Goal: Communication & Community: Answer question/provide support

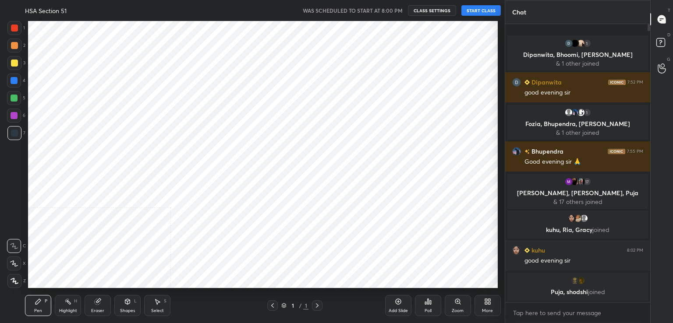
scroll to position [43541, 43339]
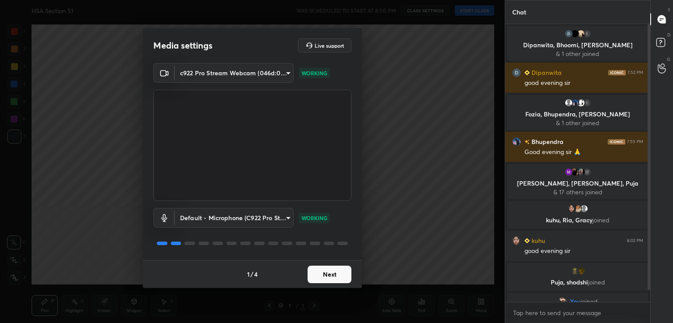
click at [332, 278] on button "Next" at bounding box center [330, 275] width 44 height 18
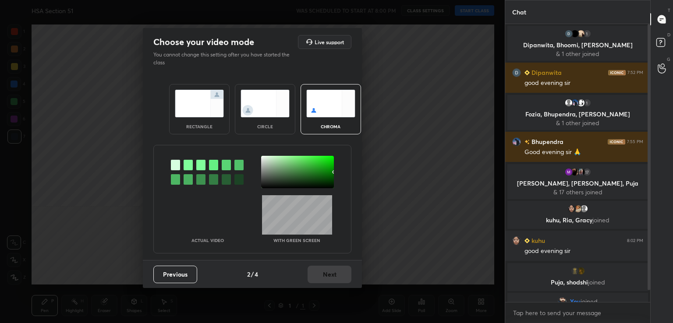
drag, startPoint x: 190, startPoint y: 165, endPoint x: 202, endPoint y: 165, distance: 12.3
click at [191, 165] on div at bounding box center [188, 165] width 9 height 11
click at [266, 173] on div at bounding box center [297, 172] width 73 height 32
click at [333, 272] on button "Next" at bounding box center [330, 275] width 44 height 18
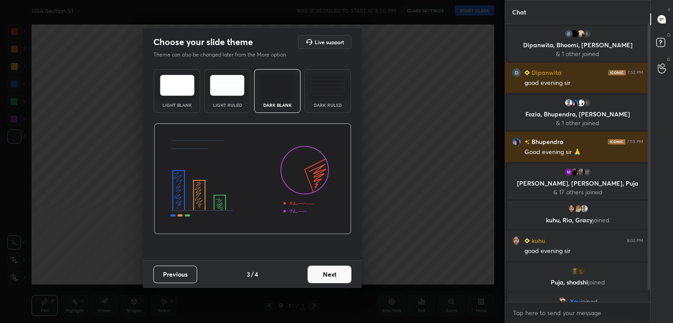
click at [344, 276] on button "Next" at bounding box center [330, 275] width 44 height 18
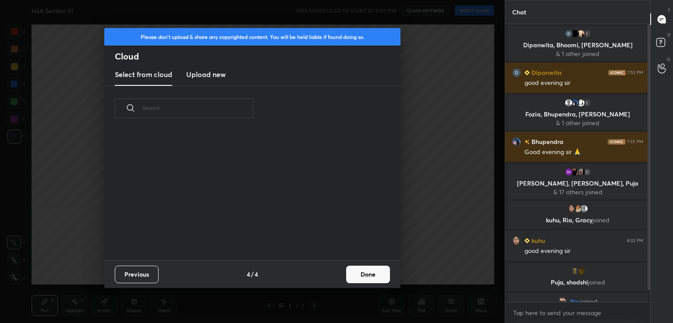
click at [364, 275] on button "Done" at bounding box center [368, 275] width 44 height 18
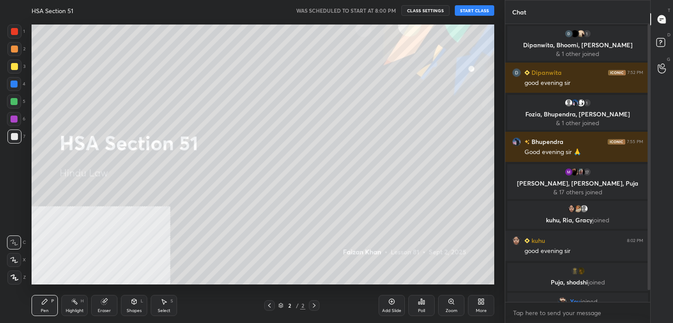
click at [470, 7] on button "START CLASS" at bounding box center [474, 10] width 39 height 11
click at [392, 305] on icon at bounding box center [391, 301] width 7 height 7
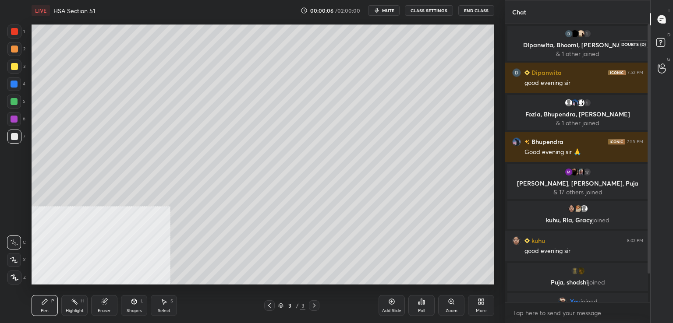
drag, startPoint x: 658, startPoint y: 46, endPoint x: 664, endPoint y: 22, distance: 24.6
click at [658, 46] on rect at bounding box center [660, 43] width 8 height 8
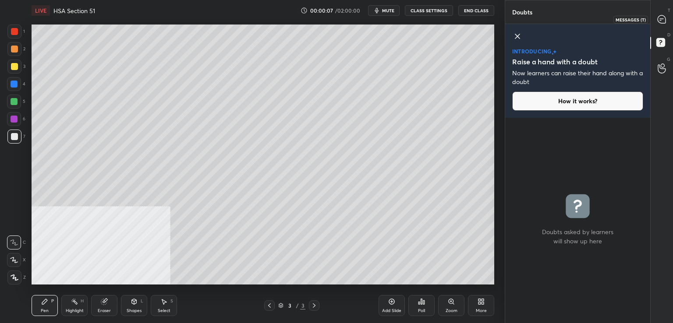
click at [665, 14] on div at bounding box center [662, 19] width 18 height 16
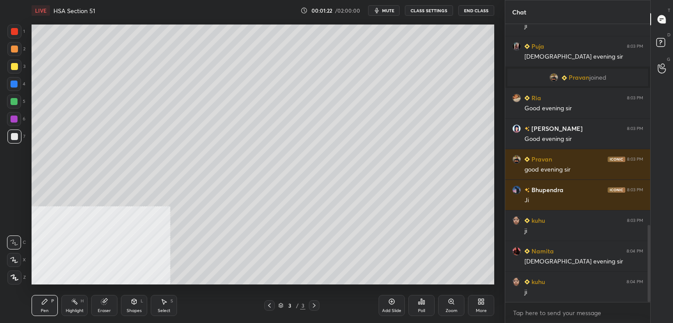
scroll to position [755, 0]
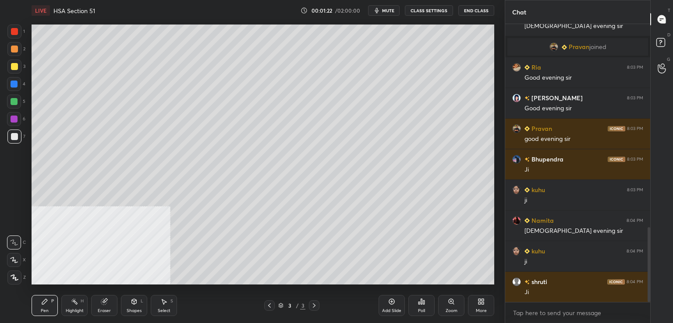
click at [14, 138] on div at bounding box center [14, 136] width 7 height 7
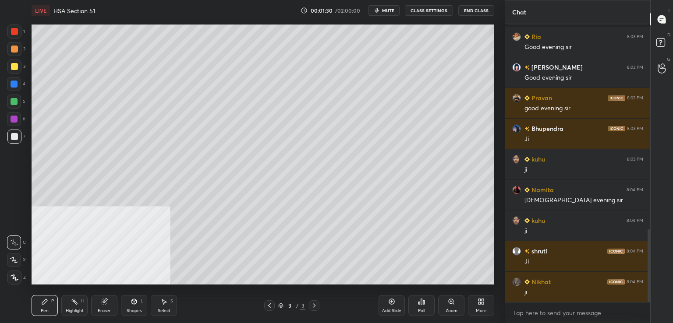
drag, startPoint x: 389, startPoint y: 6, endPoint x: 390, endPoint y: 1, distance: 5.0
click at [389, 6] on button "mute" at bounding box center [384, 10] width 32 height 11
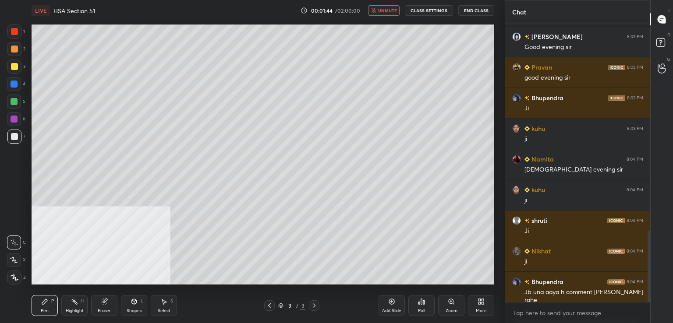
click at [376, 11] on icon "button" at bounding box center [373, 10] width 5 height 5
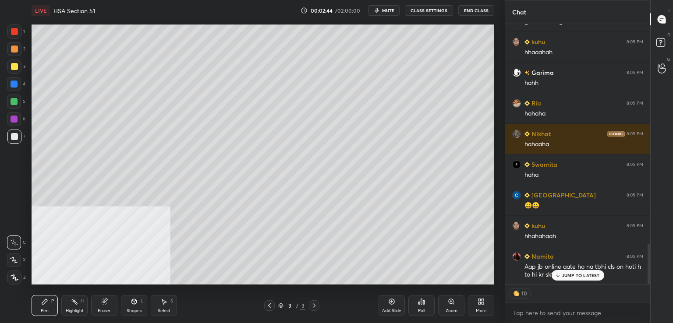
scroll to position [1437, 0]
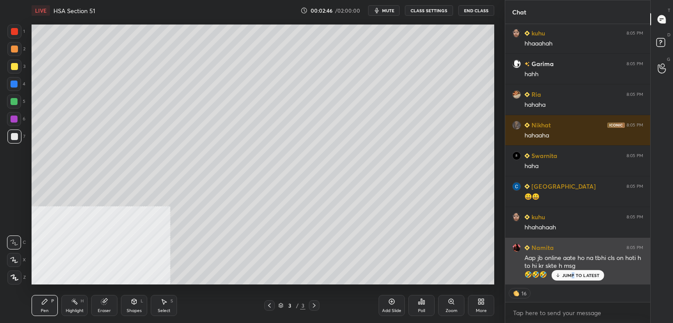
click at [573, 277] on p "JUMP TO LATEST" at bounding box center [581, 275] width 38 height 5
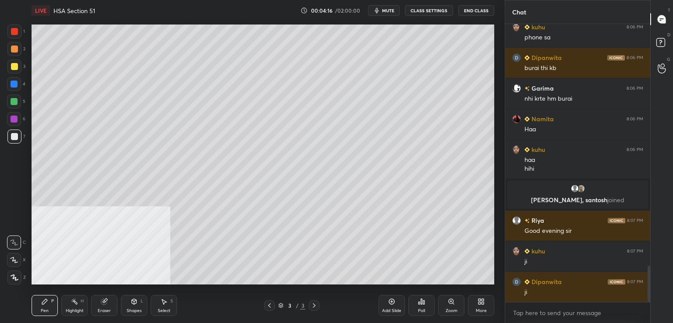
scroll to position [1881, 0]
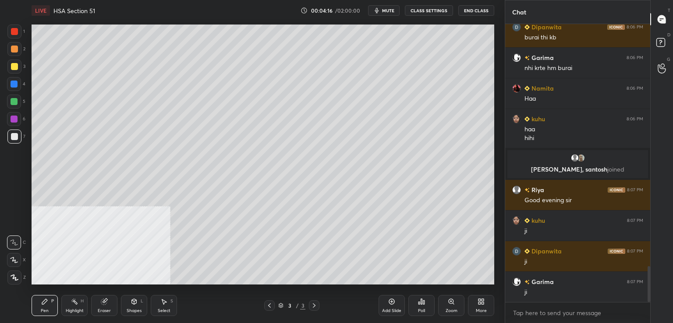
drag, startPoint x: 14, startPoint y: 137, endPoint x: 8, endPoint y: 138, distance: 5.7
click at [14, 138] on div at bounding box center [14, 136] width 7 height 7
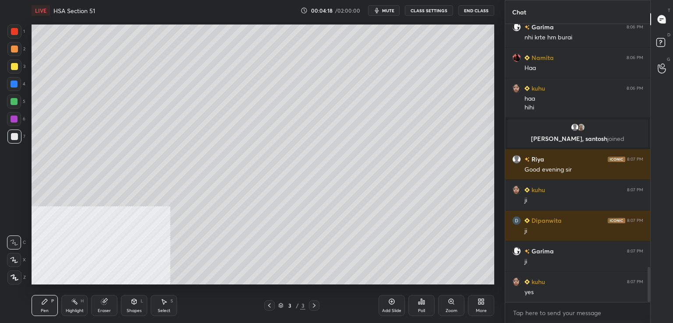
scroll to position [1942, 0]
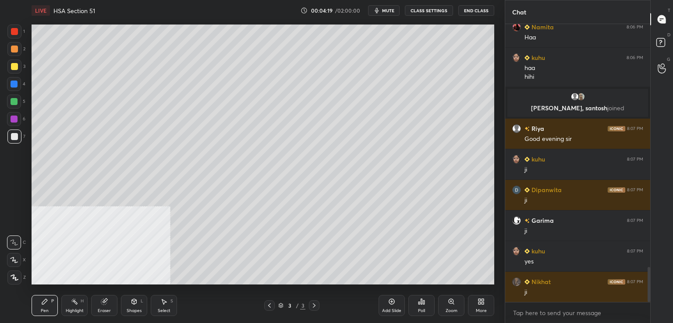
drag, startPoint x: 393, startPoint y: 302, endPoint x: 390, endPoint y: 296, distance: 6.5
click at [392, 302] on icon at bounding box center [391, 301] width 7 height 7
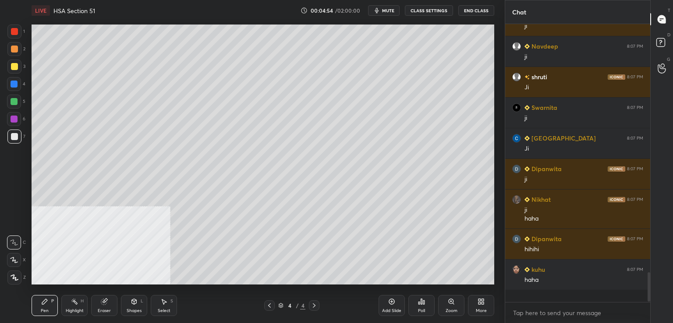
scroll to position [276, 142]
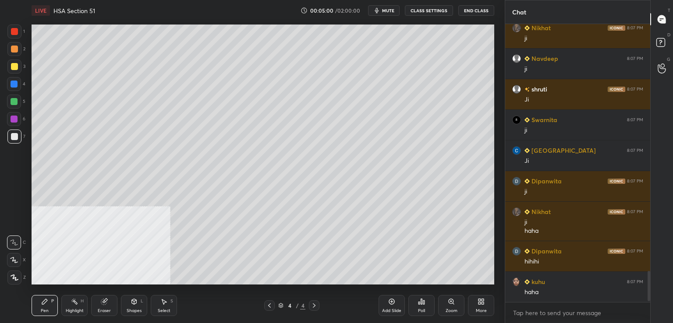
click at [19, 136] on div at bounding box center [14, 137] width 14 height 14
click at [15, 84] on div at bounding box center [14, 84] width 7 height 7
drag, startPoint x: 20, startPoint y: 65, endPoint x: 14, endPoint y: 71, distance: 8.1
click at [20, 66] on div at bounding box center [14, 67] width 14 height 14
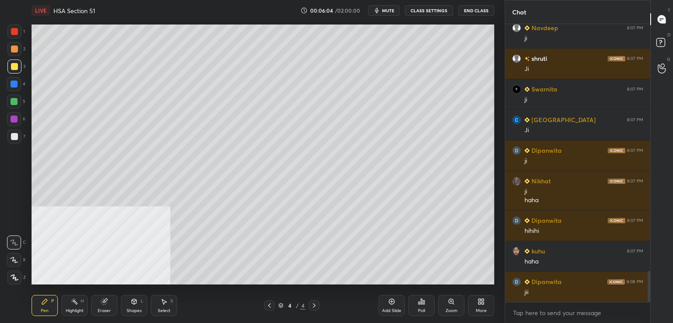
click at [17, 139] on div at bounding box center [14, 136] width 7 height 7
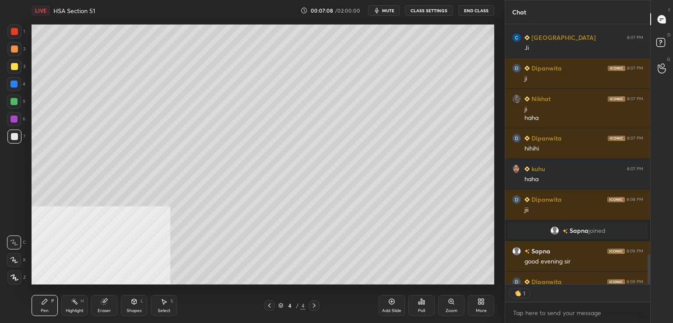
scroll to position [3, 3]
click at [18, 34] on div at bounding box center [14, 32] width 14 height 14
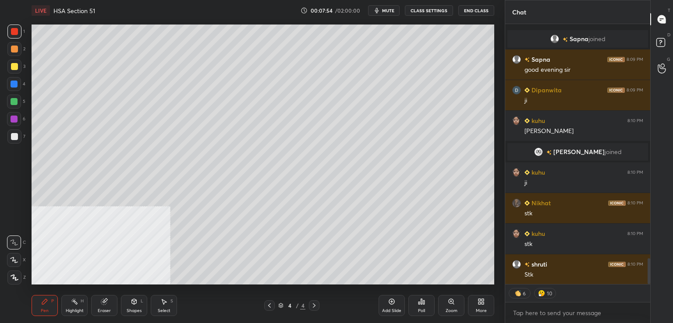
scroll to position [2341, 0]
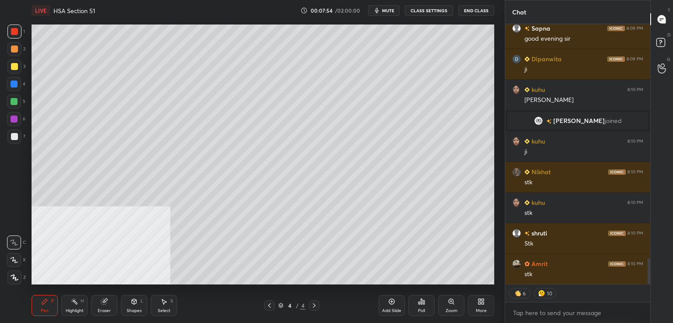
type textarea "x"
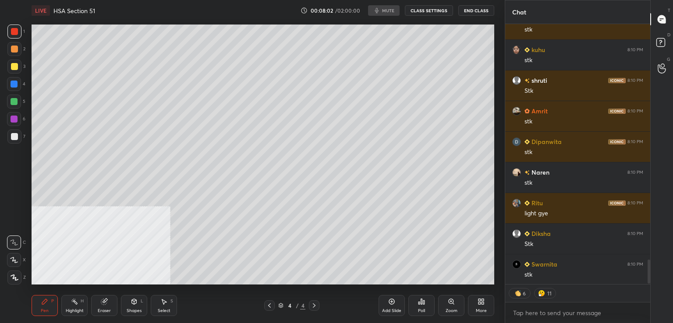
scroll to position [2525, 0]
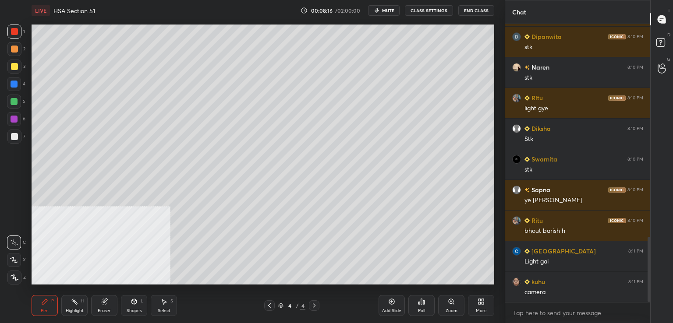
scroll to position [3, 3]
type textarea "x"
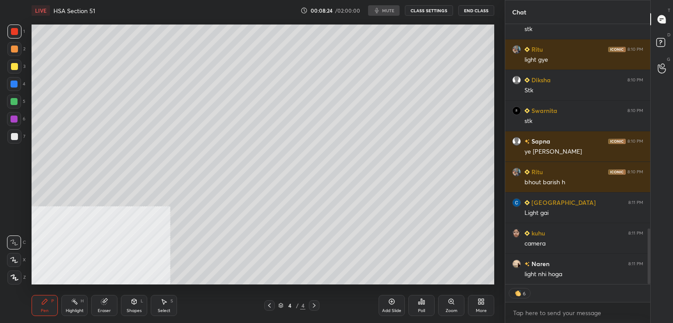
scroll to position [987, 0]
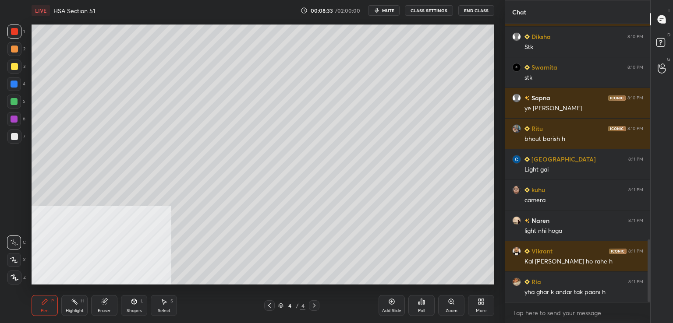
scroll to position [43541, 43339]
click at [435, 11] on button "CLASS SETTINGS" at bounding box center [429, 10] width 48 height 11
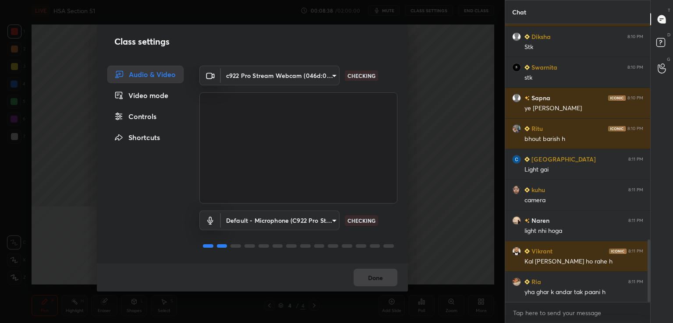
click at [152, 96] on div "Video mode" at bounding box center [145, 96] width 76 height 18
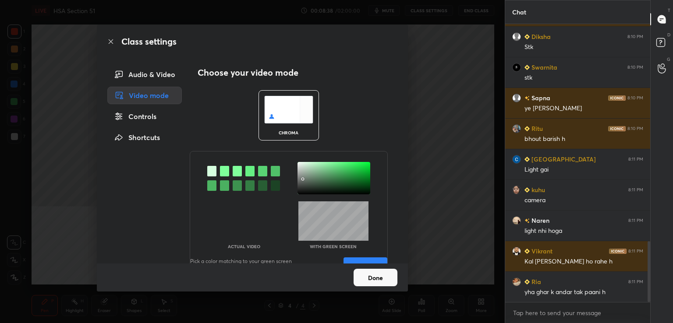
scroll to position [992, 0]
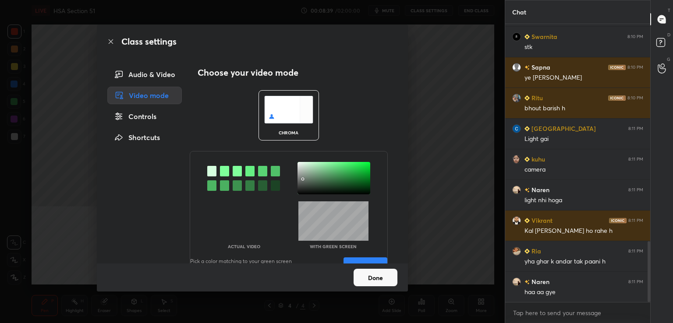
click at [224, 171] on div at bounding box center [224, 171] width 9 height 11
click at [301, 183] on div at bounding box center [333, 178] width 73 height 32
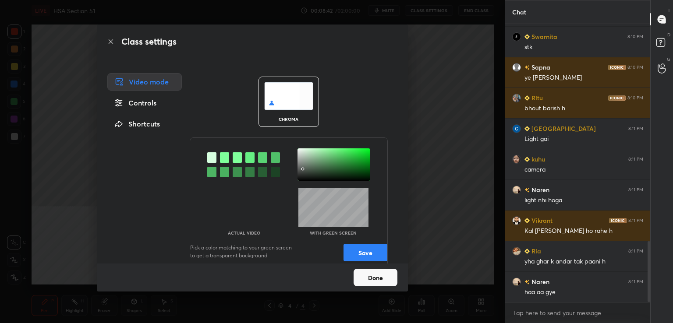
scroll to position [25, 0]
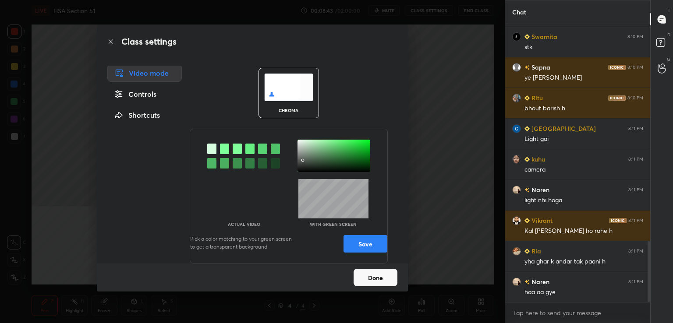
click at [371, 242] on button "Save" at bounding box center [365, 244] width 44 height 18
click at [368, 275] on button "Done" at bounding box center [376, 278] width 44 height 18
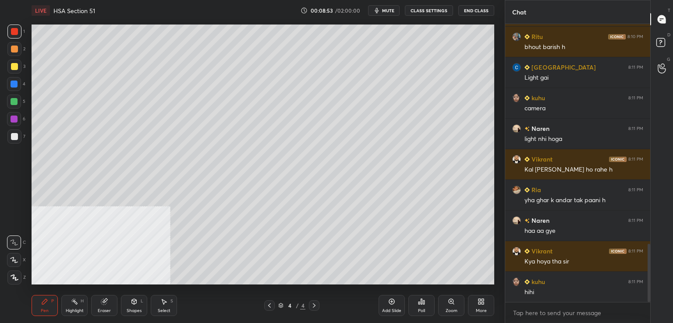
scroll to position [1084, 0]
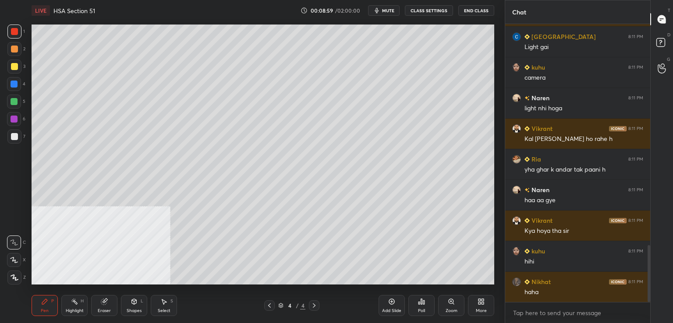
click at [17, 137] on div at bounding box center [14, 136] width 7 height 7
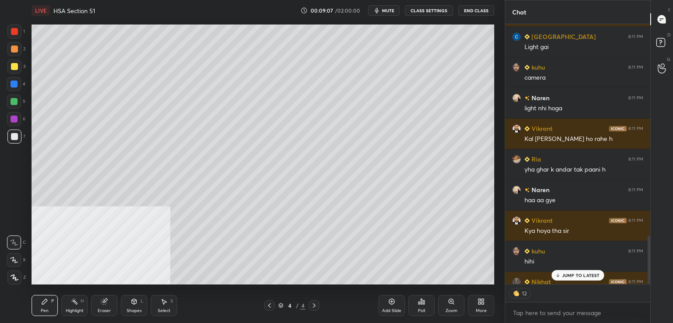
scroll to position [1132, 0]
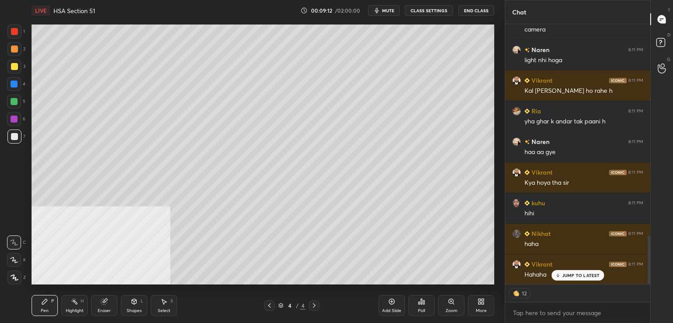
drag, startPoint x: 394, startPoint y: 300, endPoint x: 386, endPoint y: 295, distance: 9.2
click at [395, 299] on icon at bounding box center [391, 301] width 7 height 7
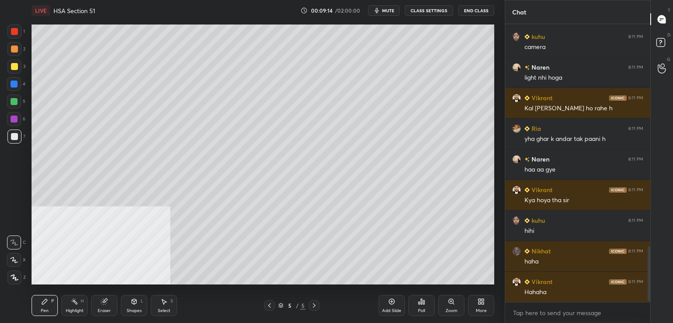
scroll to position [1145, 0]
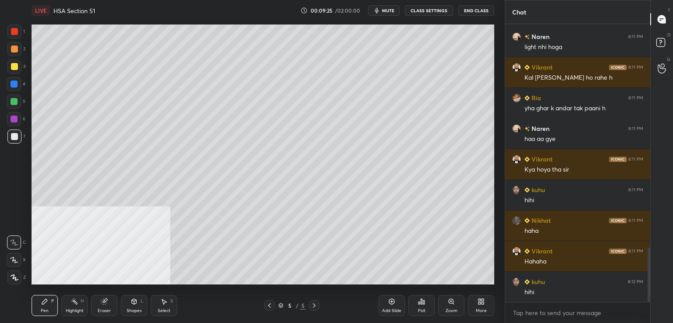
click at [17, 65] on div at bounding box center [14, 66] width 7 height 7
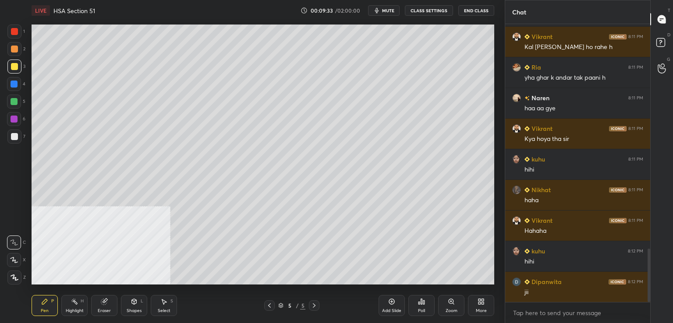
click at [21, 80] on div at bounding box center [14, 84] width 14 height 14
drag, startPoint x: 16, startPoint y: 34, endPoint x: 30, endPoint y: 46, distance: 18.3
click at [16, 35] on div at bounding box center [14, 32] width 14 height 14
drag, startPoint x: 16, startPoint y: 104, endPoint x: 14, endPoint y: 112, distance: 8.1
click at [15, 104] on div at bounding box center [14, 101] width 7 height 7
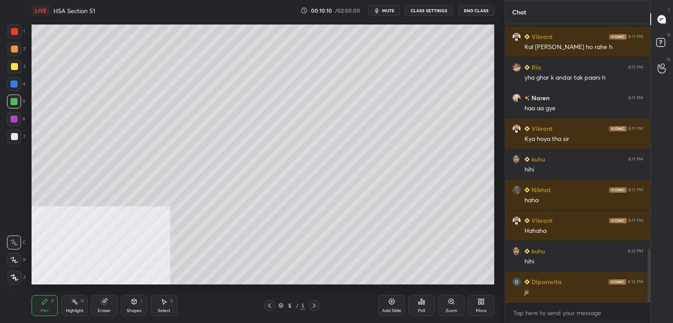
drag, startPoint x: 17, startPoint y: 117, endPoint x: 28, endPoint y: 121, distance: 12.2
click at [20, 118] on div at bounding box center [14, 119] width 14 height 14
drag, startPoint x: 14, startPoint y: 66, endPoint x: 26, endPoint y: 73, distance: 13.6
click at [15, 67] on div at bounding box center [14, 66] width 7 height 7
click at [14, 138] on div at bounding box center [14, 136] width 7 height 7
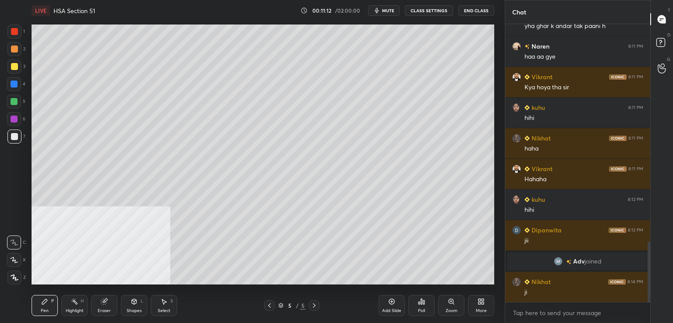
scroll to position [1030, 0]
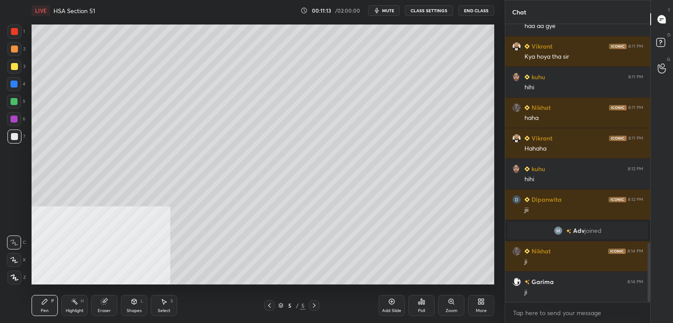
click at [18, 67] on div at bounding box center [14, 66] width 7 height 7
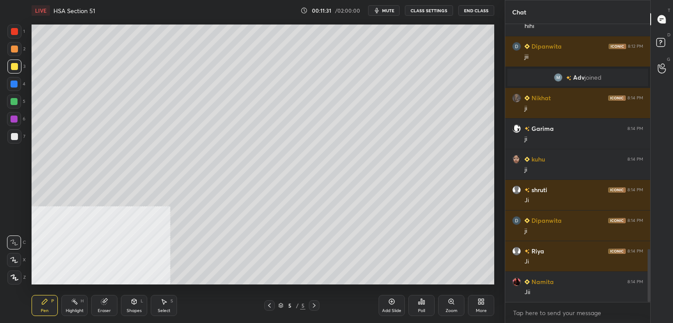
scroll to position [1214, 0]
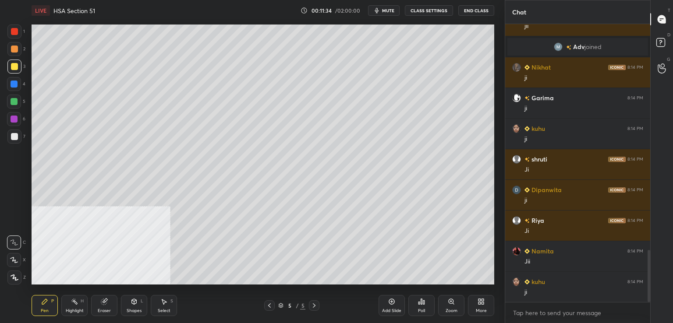
drag, startPoint x: 266, startPoint y: 307, endPoint x: 276, endPoint y: 298, distance: 13.4
click at [267, 307] on icon at bounding box center [269, 305] width 7 height 7
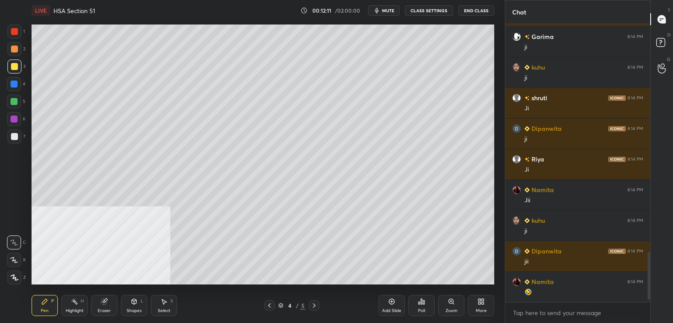
scroll to position [1276, 0]
click at [392, 300] on icon at bounding box center [391, 301] width 7 height 7
drag, startPoint x: 18, startPoint y: 134, endPoint x: 30, endPoint y: 134, distance: 12.7
click at [18, 134] on div at bounding box center [14, 137] width 14 height 14
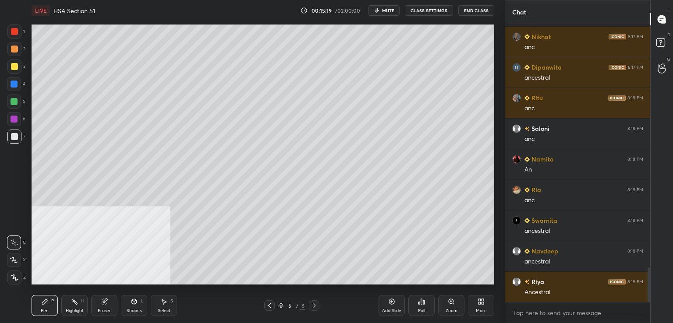
scroll to position [1990, 0]
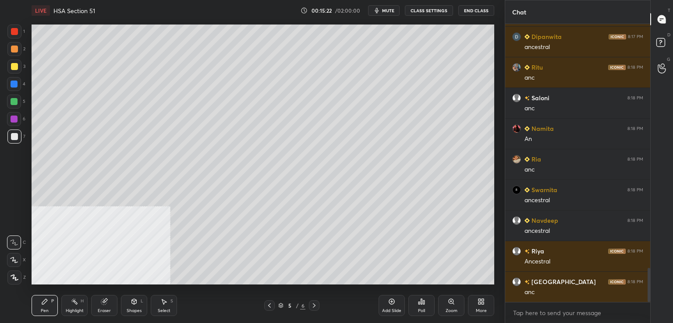
drag, startPoint x: 14, startPoint y: 52, endPoint x: 28, endPoint y: 53, distance: 14.1
click at [16, 52] on div at bounding box center [14, 49] width 7 height 7
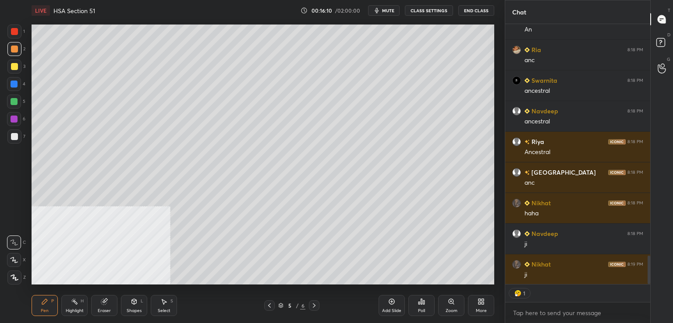
scroll to position [2130, 0]
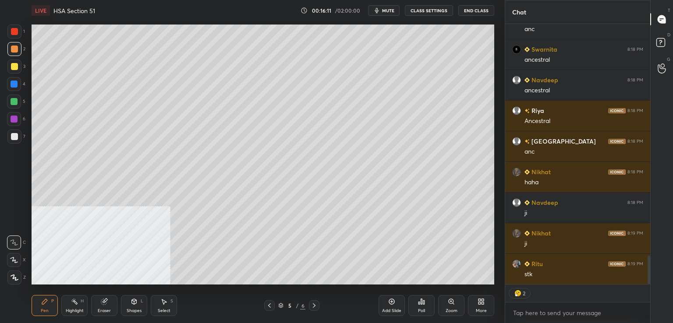
click at [18, 134] on div at bounding box center [14, 136] width 7 height 7
click at [14, 47] on div at bounding box center [14, 49] width 7 height 7
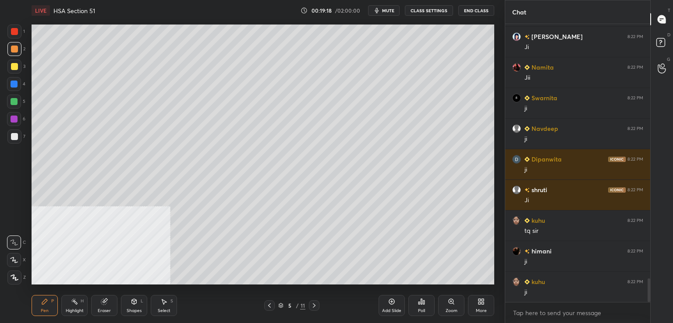
scroll to position [3026, 0]
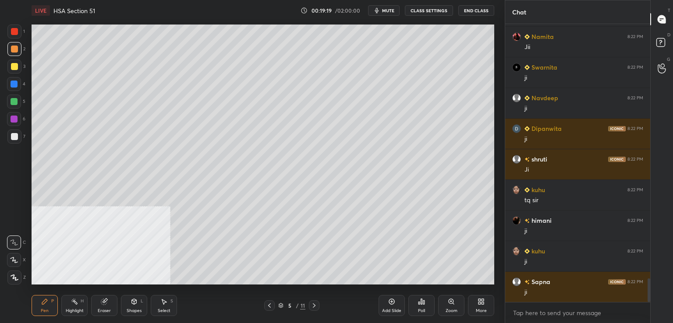
click at [13, 82] on div at bounding box center [14, 84] width 7 height 7
click at [13, 140] on div at bounding box center [14, 136] width 7 height 7
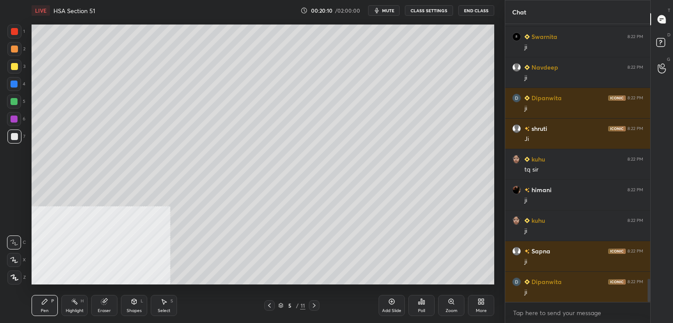
drag, startPoint x: 14, startPoint y: 66, endPoint x: 31, endPoint y: 81, distance: 22.0
click at [15, 69] on div at bounding box center [14, 66] width 7 height 7
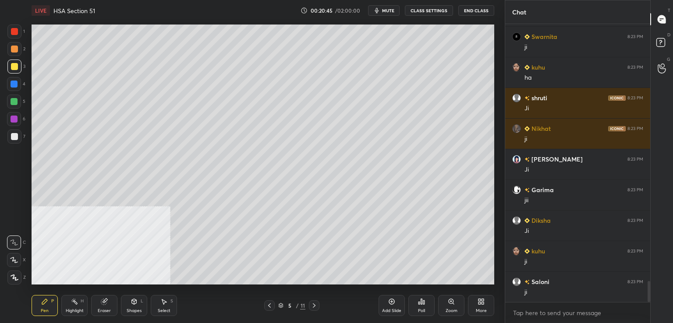
scroll to position [3394, 0]
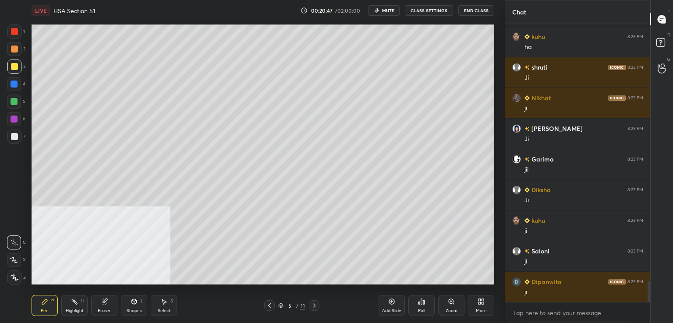
drag, startPoint x: 389, startPoint y: 304, endPoint x: 382, endPoint y: 293, distance: 12.8
click at [389, 303] on icon at bounding box center [391, 301] width 7 height 7
drag, startPoint x: 20, startPoint y: 139, endPoint x: 27, endPoint y: 135, distance: 7.8
click at [20, 139] on div at bounding box center [14, 137] width 14 height 14
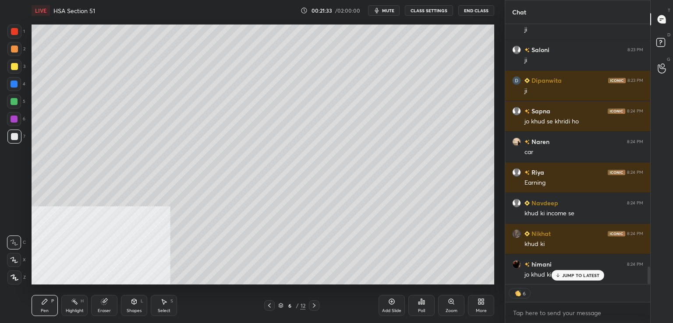
scroll to position [3627, 0]
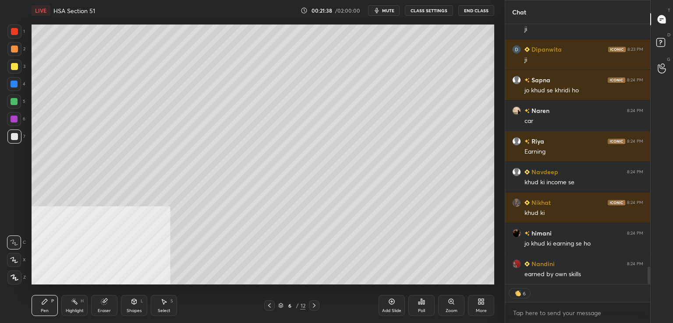
click at [14, 69] on div at bounding box center [14, 66] width 7 height 7
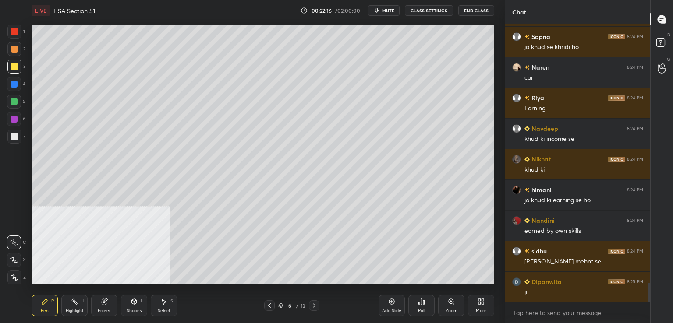
scroll to position [3701, 0]
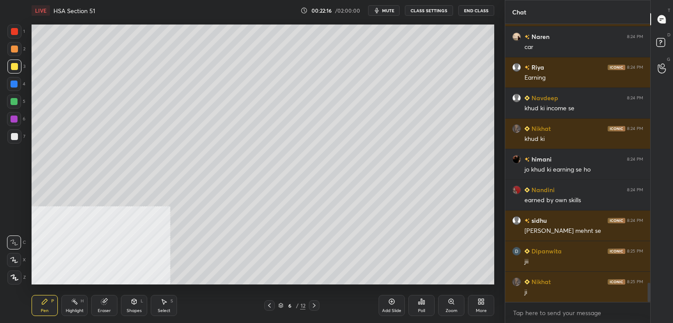
click at [11, 135] on div at bounding box center [14, 136] width 7 height 7
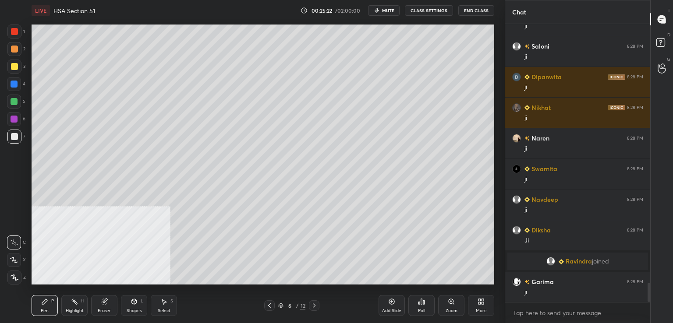
scroll to position [3755, 0]
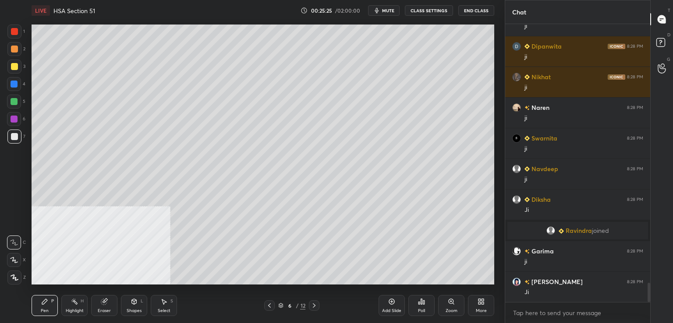
click at [15, 138] on div at bounding box center [14, 136] width 7 height 7
click at [394, 301] on icon at bounding box center [391, 301] width 7 height 7
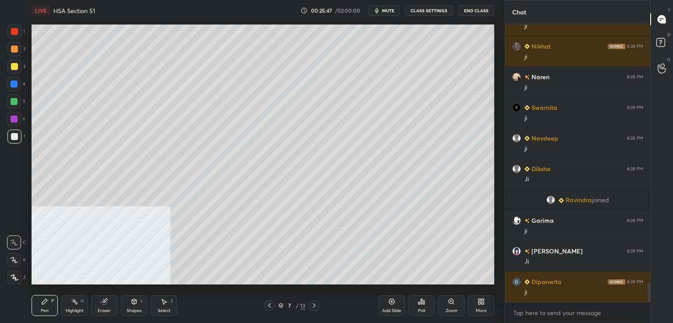
click at [18, 137] on div at bounding box center [14, 137] width 14 height 14
drag, startPoint x: 105, startPoint y: 303, endPoint x: 113, endPoint y: 290, distance: 15.3
click at [107, 300] on g at bounding box center [104, 302] width 7 height 7
click at [43, 301] on icon at bounding box center [44, 301] width 7 height 7
click at [17, 103] on div at bounding box center [14, 101] width 7 height 7
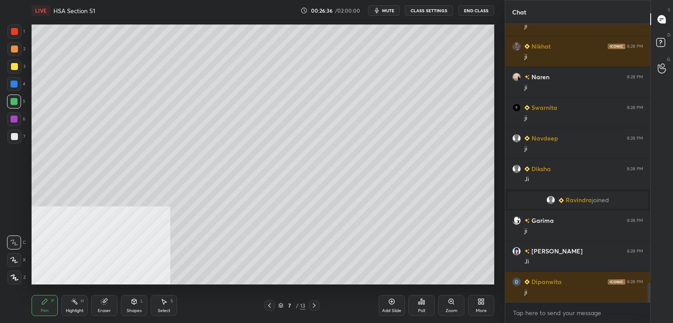
drag, startPoint x: 16, startPoint y: 67, endPoint x: 21, endPoint y: 71, distance: 6.2
click at [18, 68] on div at bounding box center [14, 67] width 14 height 14
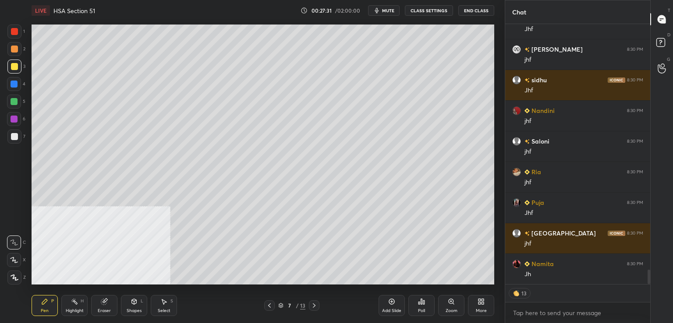
scroll to position [4447, 0]
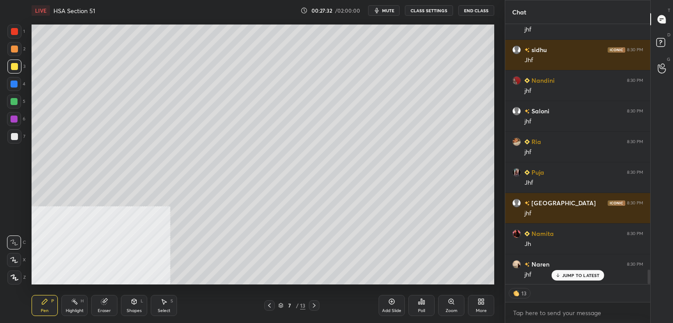
drag, startPoint x: 17, startPoint y: 82, endPoint x: 26, endPoint y: 83, distance: 9.2
click at [17, 82] on div at bounding box center [14, 84] width 7 height 7
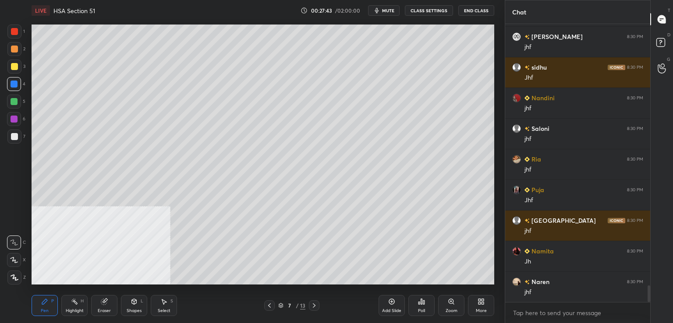
drag, startPoint x: 18, startPoint y: 131, endPoint x: 28, endPoint y: 140, distance: 13.7
click at [18, 133] on div at bounding box center [14, 137] width 14 height 14
click at [21, 67] on div at bounding box center [14, 67] width 14 height 14
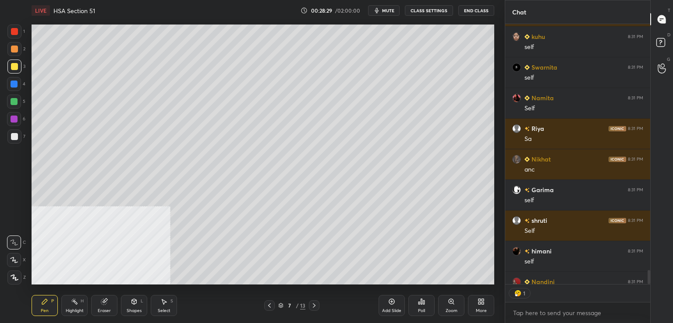
scroll to position [4938, 0]
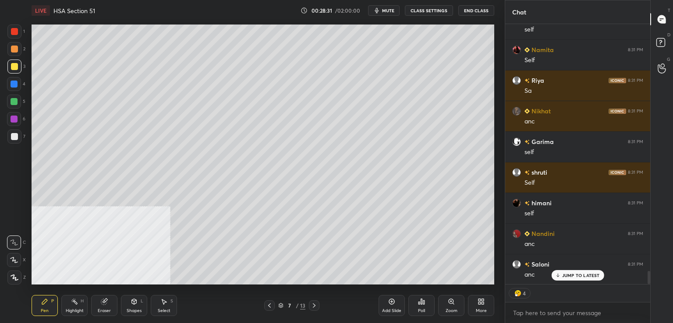
click at [15, 103] on div at bounding box center [14, 101] width 7 height 7
click at [18, 118] on div at bounding box center [14, 119] width 14 height 14
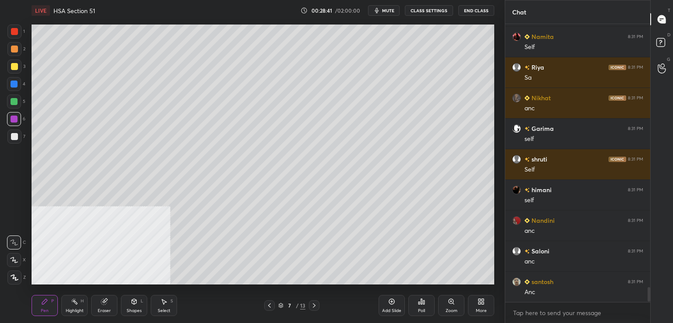
scroll to position [4951, 0]
drag, startPoint x: 19, startPoint y: 139, endPoint x: 29, endPoint y: 143, distance: 10.8
click at [19, 140] on div at bounding box center [14, 137] width 14 height 14
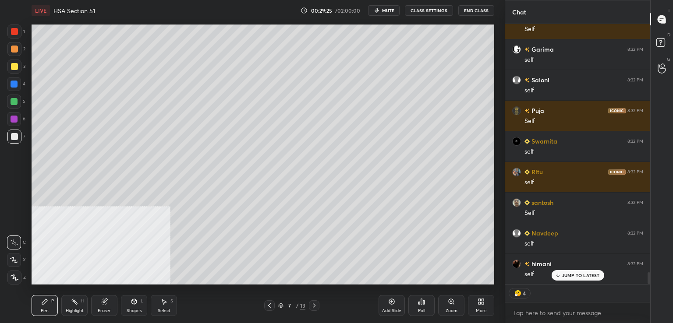
scroll to position [5490, 0]
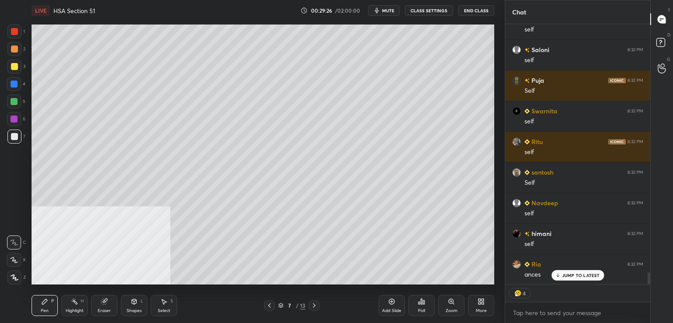
drag, startPoint x: 13, startPoint y: 28, endPoint x: 0, endPoint y: 26, distance: 12.9
click at [14, 28] on div at bounding box center [14, 31] width 7 height 7
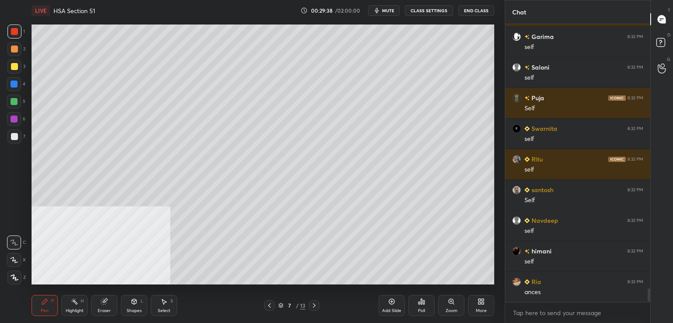
scroll to position [276, 142]
click at [15, 134] on div at bounding box center [14, 136] width 7 height 7
click at [14, 72] on div at bounding box center [14, 67] width 14 height 14
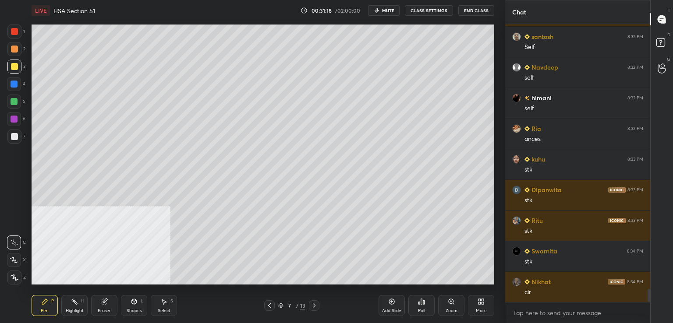
scroll to position [5657, 0]
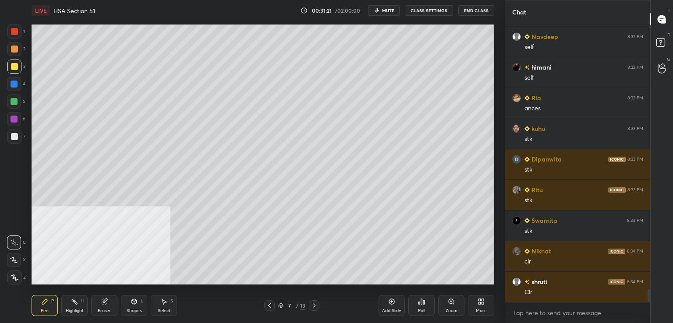
click at [14, 99] on div at bounding box center [14, 101] width 7 height 7
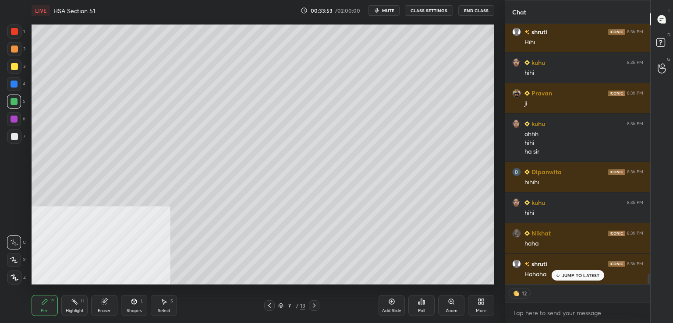
scroll to position [6384, 0]
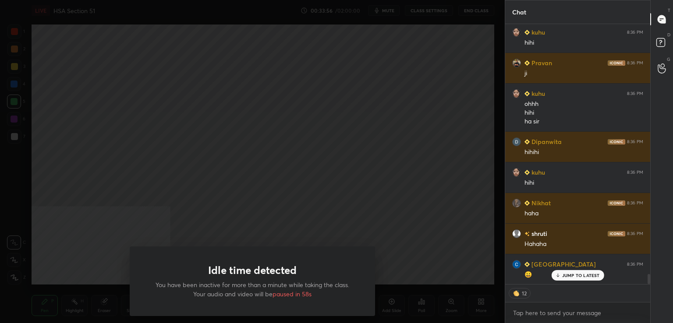
click at [340, 189] on div "Idle time detected You have been inactive for more than a minute while taking t…" at bounding box center [252, 161] width 505 height 323
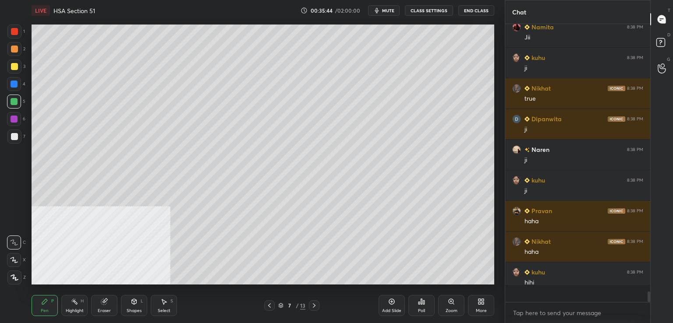
scroll to position [6826, 0]
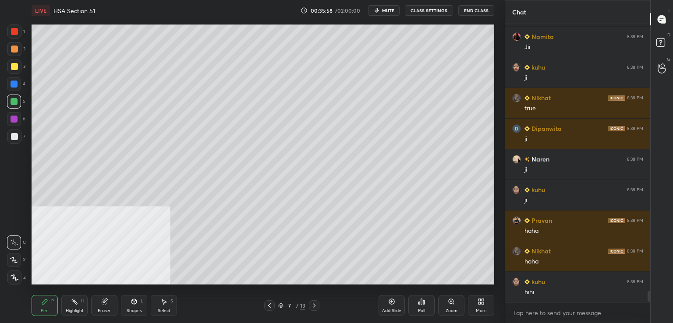
click at [14, 140] on div at bounding box center [14, 136] width 7 height 7
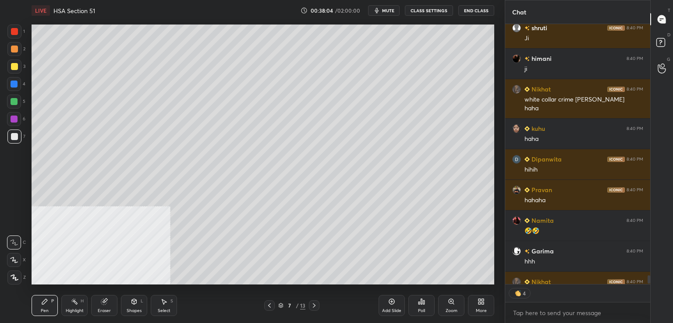
scroll to position [7964, 0]
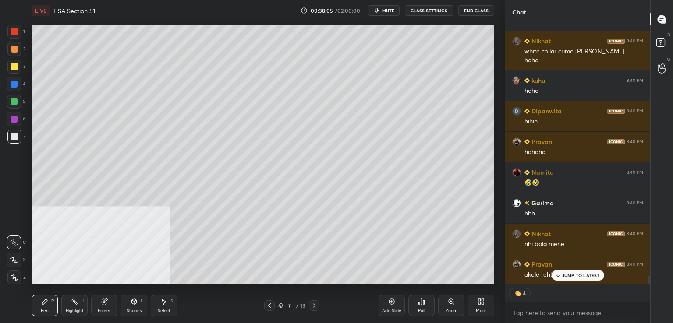
click at [267, 307] on icon at bounding box center [269, 305] width 7 height 7
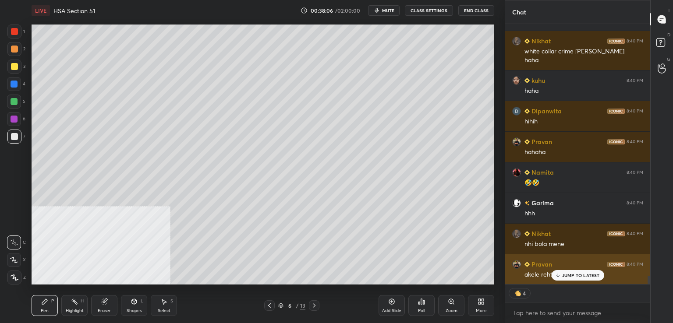
click at [565, 277] on p "JUMP TO LATEST" at bounding box center [581, 275] width 38 height 5
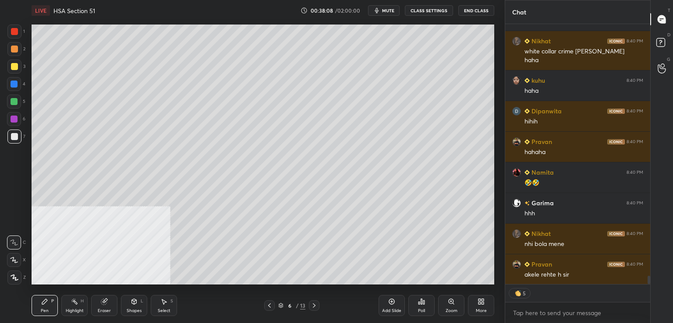
click at [270, 307] on icon at bounding box center [269, 305] width 7 height 7
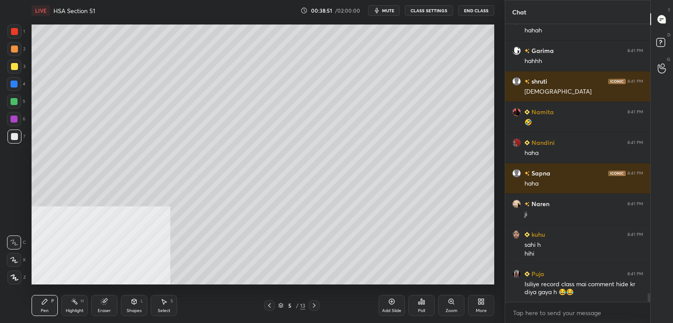
scroll to position [258, 142]
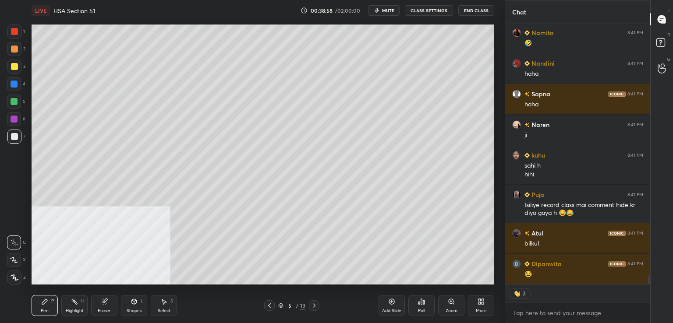
click at [272, 307] on div at bounding box center [269, 306] width 11 height 11
click at [270, 307] on icon at bounding box center [269, 305] width 7 height 7
click at [269, 306] on icon at bounding box center [269, 305] width 7 height 7
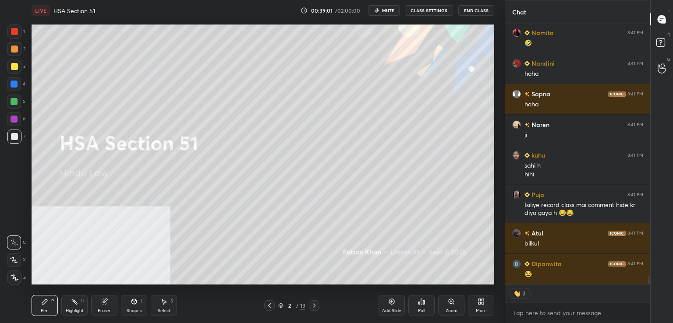
scroll to position [8524, 0]
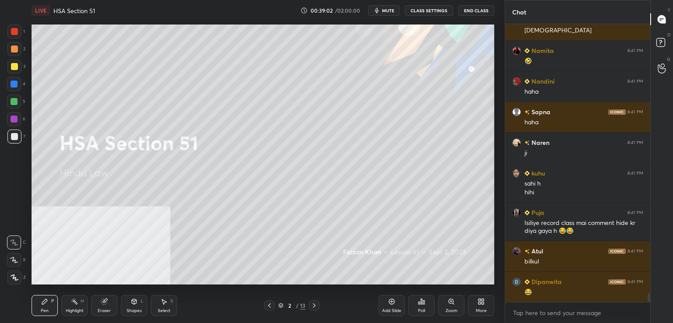
click at [313, 306] on icon at bounding box center [314, 305] width 7 height 7
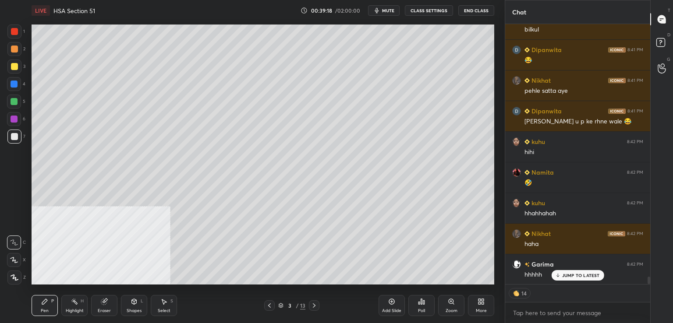
click at [310, 305] on div at bounding box center [314, 306] width 11 height 11
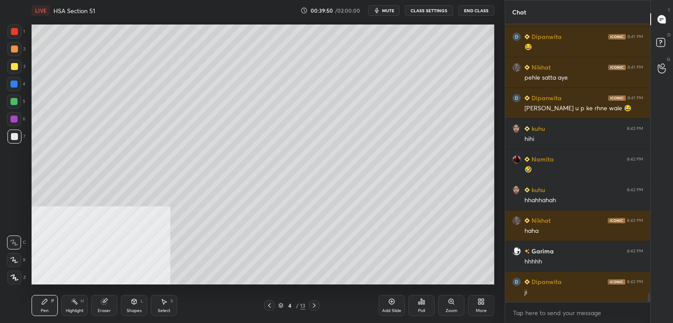
drag, startPoint x: 315, startPoint y: 308, endPoint x: 319, endPoint y: 291, distance: 16.8
click at [315, 307] on icon at bounding box center [314, 305] width 7 height 7
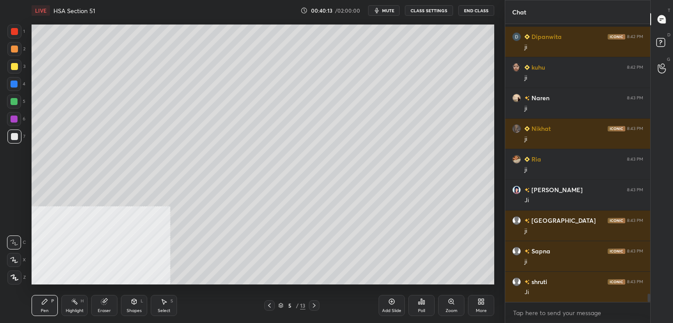
scroll to position [9076, 0]
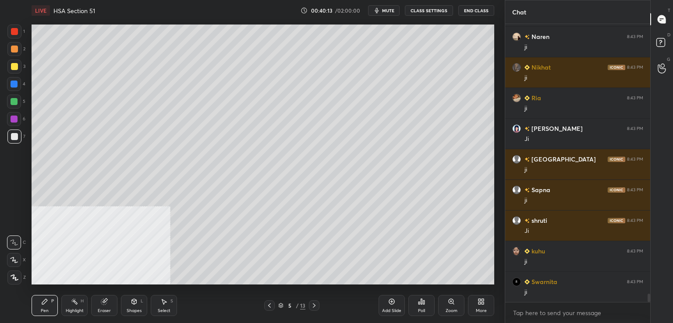
click at [311, 306] on icon at bounding box center [314, 305] width 7 height 7
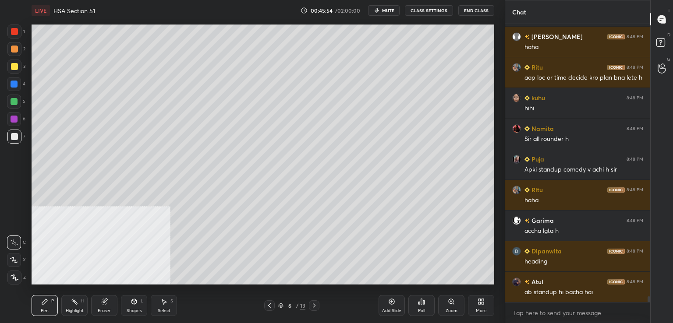
scroll to position [12973, 0]
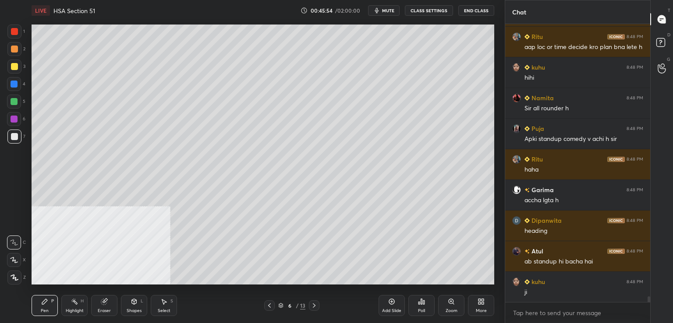
click at [270, 306] on icon at bounding box center [269, 305] width 7 height 7
drag, startPoint x: 12, startPoint y: 122, endPoint x: 20, endPoint y: 119, distance: 8.5
click at [13, 122] on div at bounding box center [14, 119] width 14 height 14
click at [46, 314] on div "Pen P" at bounding box center [45, 305] width 26 height 21
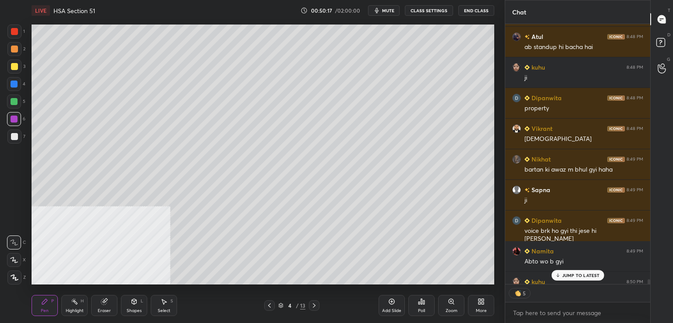
scroll to position [13235, 0]
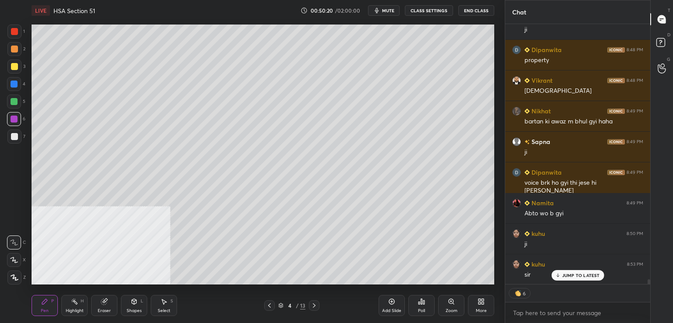
click at [392, 305] on div "Add Slide" at bounding box center [392, 305] width 26 height 21
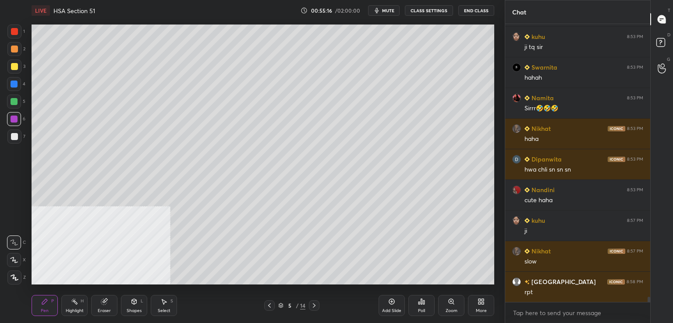
scroll to position [13923, 0]
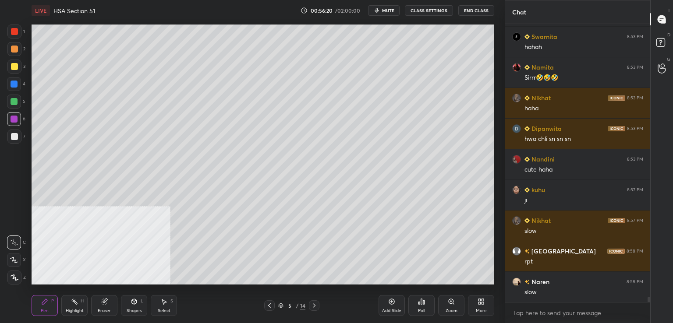
drag, startPoint x: 389, startPoint y: 11, endPoint x: 389, endPoint y: 2, distance: 8.3
click at [389, 10] on span "mute" at bounding box center [388, 10] width 12 height 6
click at [376, 11] on icon "button" at bounding box center [373, 10] width 5 height 5
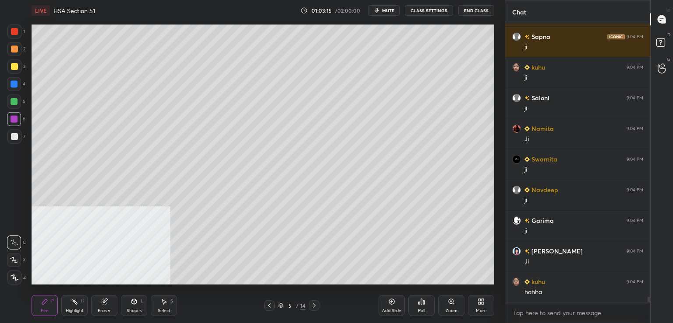
scroll to position [14996, 0]
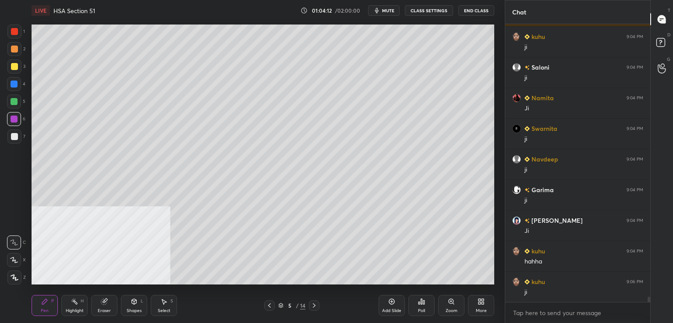
drag, startPoint x: 392, startPoint y: 12, endPoint x: 389, endPoint y: 7, distance: 5.7
click at [392, 11] on span "mute" at bounding box center [388, 10] width 12 height 6
click at [381, 9] on span "unmute" at bounding box center [387, 10] width 19 height 6
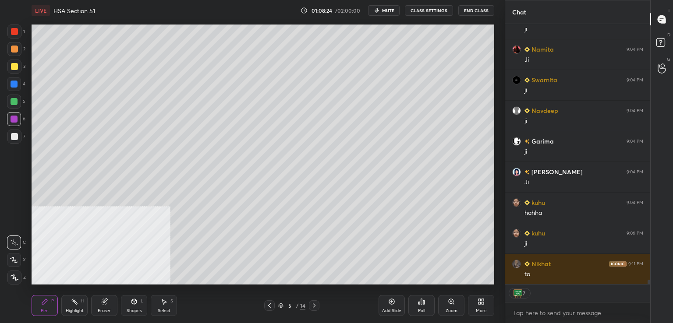
click at [390, 307] on div "Add Slide" at bounding box center [392, 305] width 26 height 21
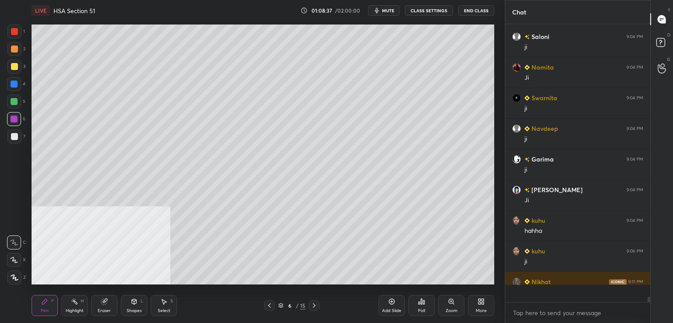
scroll to position [15027, 0]
click at [15, 67] on div at bounding box center [14, 66] width 7 height 7
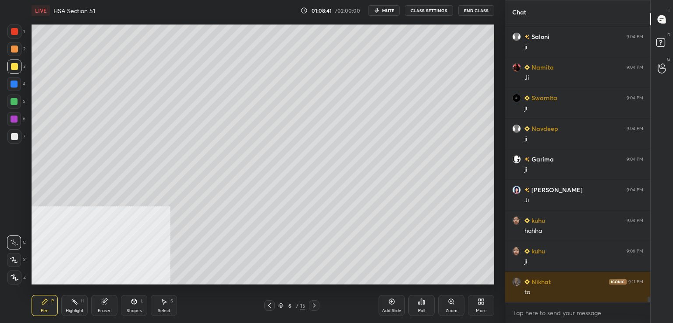
drag, startPoint x: 135, startPoint y: 304, endPoint x: 129, endPoint y: 300, distance: 7.3
click at [134, 303] on icon at bounding box center [134, 301] width 7 height 7
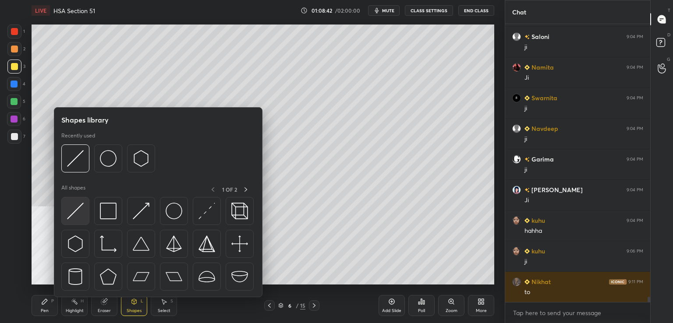
click at [71, 216] on img at bounding box center [75, 211] width 17 height 17
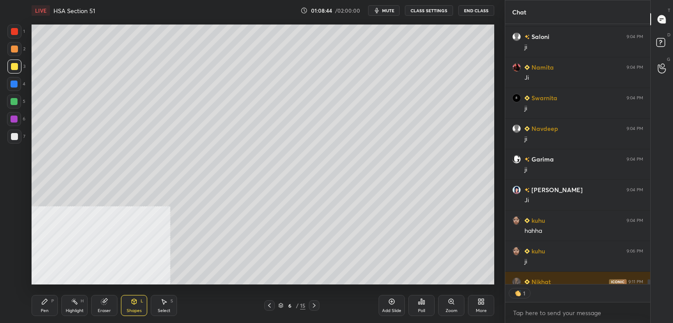
scroll to position [3, 3]
drag, startPoint x: 50, startPoint y: 304, endPoint x: 69, endPoint y: 294, distance: 21.8
click at [53, 304] on div "Pen P" at bounding box center [45, 305] width 26 height 21
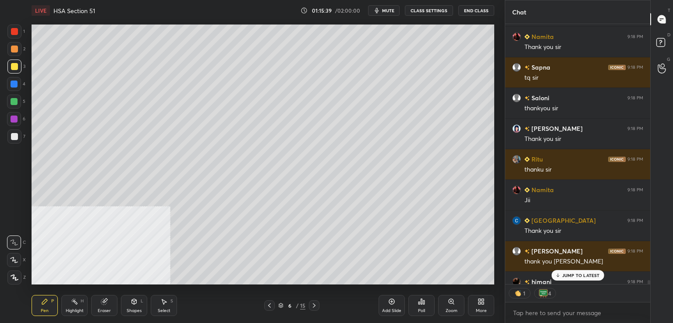
scroll to position [16127, 0]
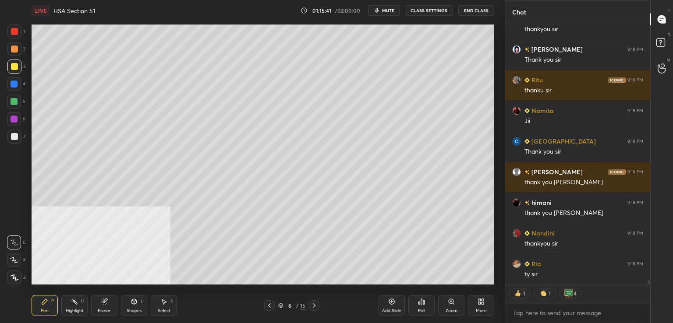
click at [397, 303] on div "Add Slide" at bounding box center [392, 305] width 26 height 21
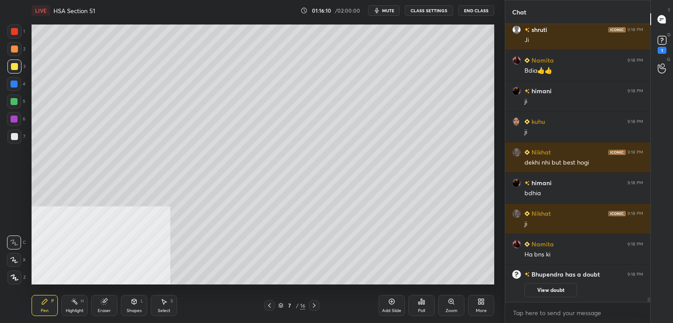
scroll to position [12801, 0]
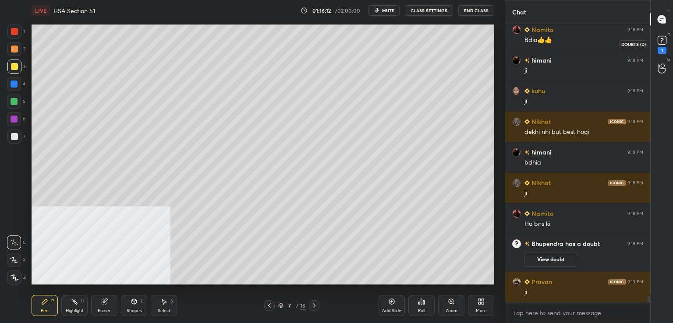
click at [668, 48] on div "1" at bounding box center [662, 44] width 18 height 16
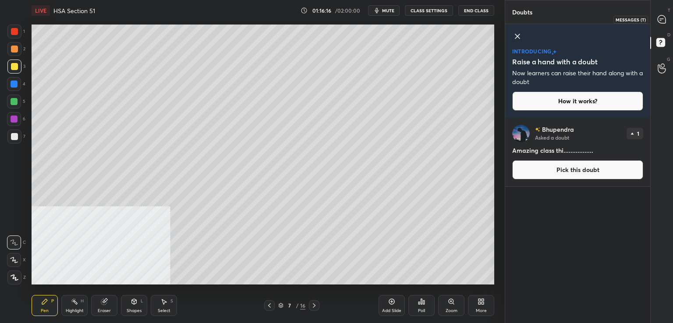
drag, startPoint x: 662, startPoint y: 17, endPoint x: 655, endPoint y: 21, distance: 8.5
click at [663, 18] on icon at bounding box center [662, 19] width 8 height 8
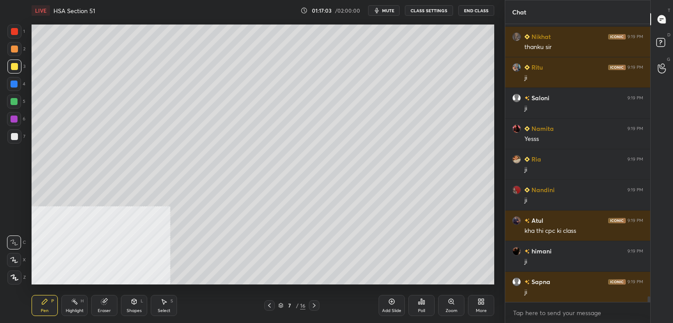
scroll to position [13432, 0]
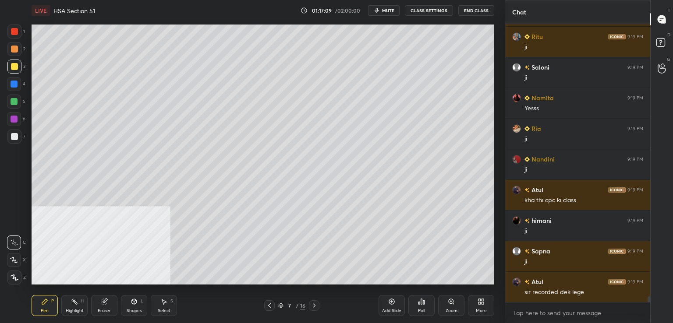
click at [476, 9] on button "End Class" at bounding box center [476, 10] width 36 height 11
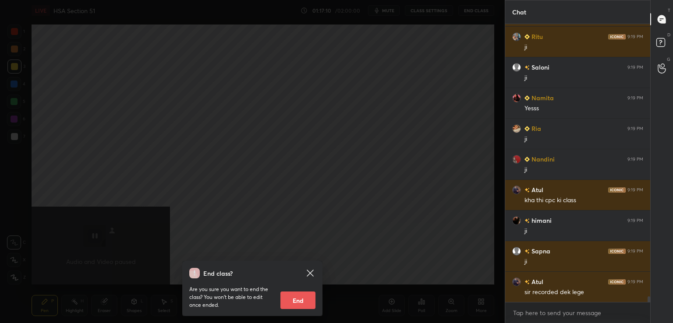
drag, startPoint x: 302, startPoint y: 302, endPoint x: 297, endPoint y: 288, distance: 15.0
click at [302, 302] on button "End" at bounding box center [297, 301] width 35 height 18
type textarea "x"
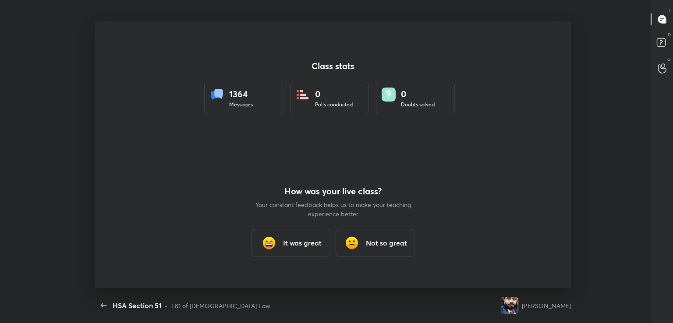
scroll to position [0, 0]
